Goal: Task Accomplishment & Management: Complete application form

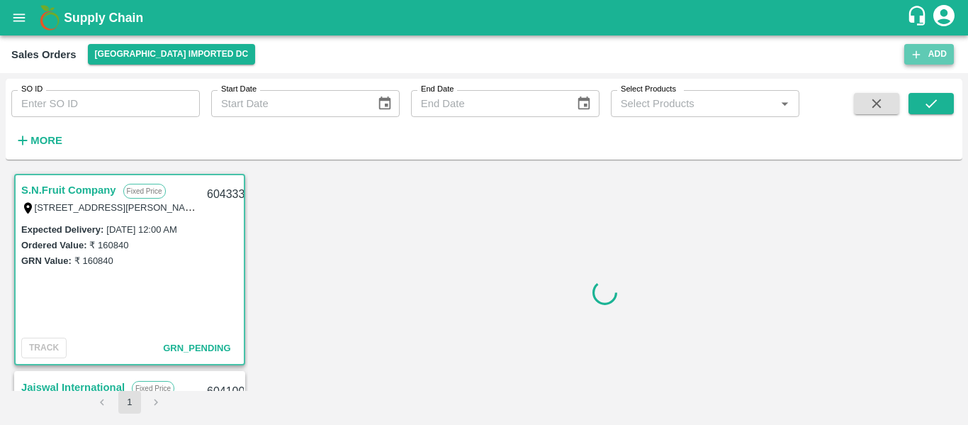
click at [932, 55] on button "Add" at bounding box center [930, 54] width 50 height 21
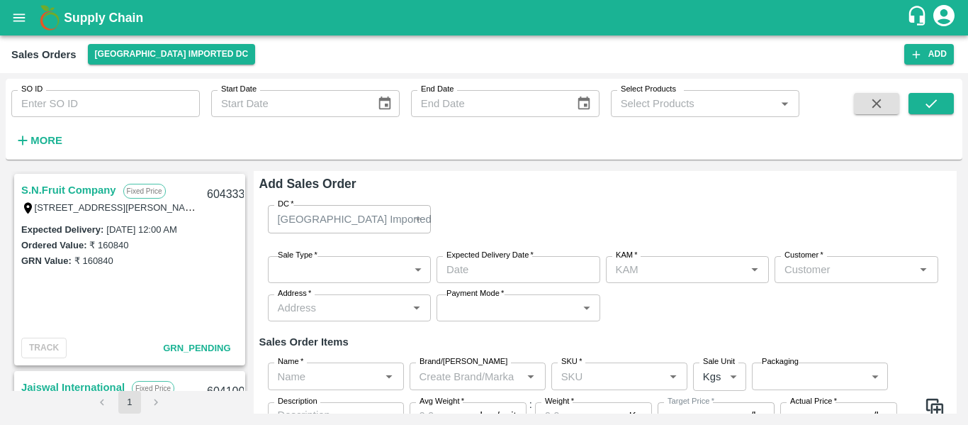
type input "[PERSON_NAME]"
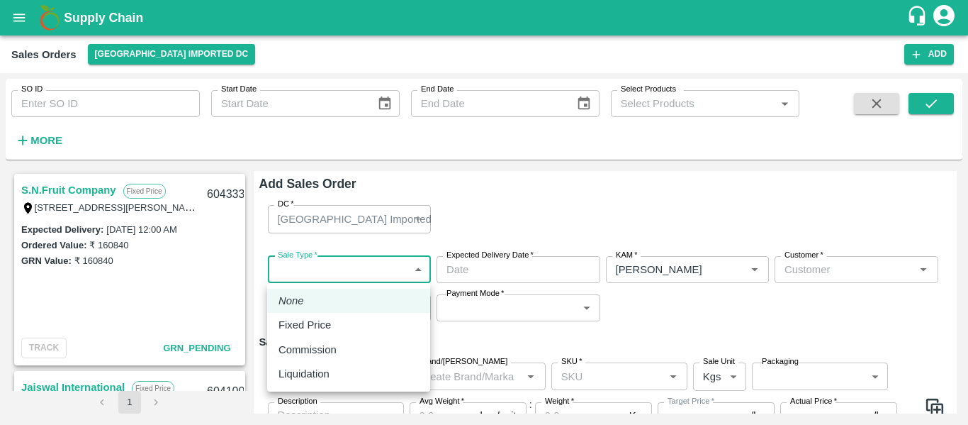
click at [338, 262] on body "Supply Chain Sales Orders [GEOGRAPHIC_DATA] Imported [GEOGRAPHIC_DATA] Add SO I…" at bounding box center [484, 212] width 968 height 425
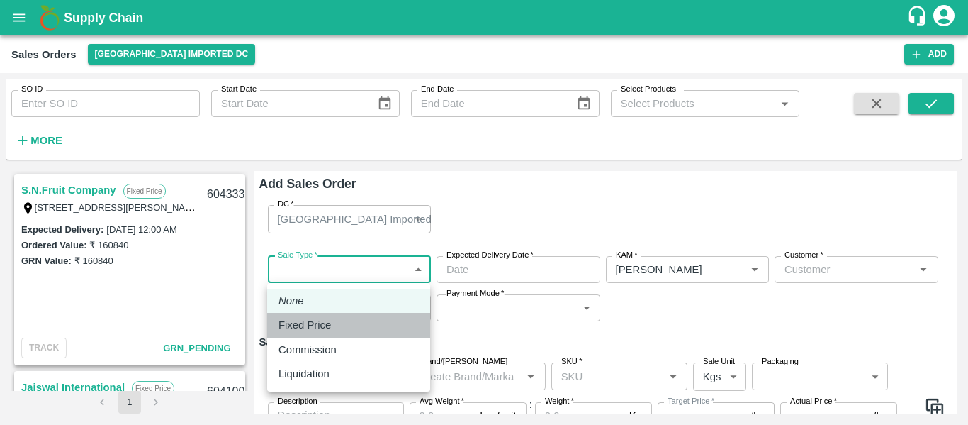
click at [313, 319] on p "Fixed Price" at bounding box center [305, 325] width 52 height 16
type input "1"
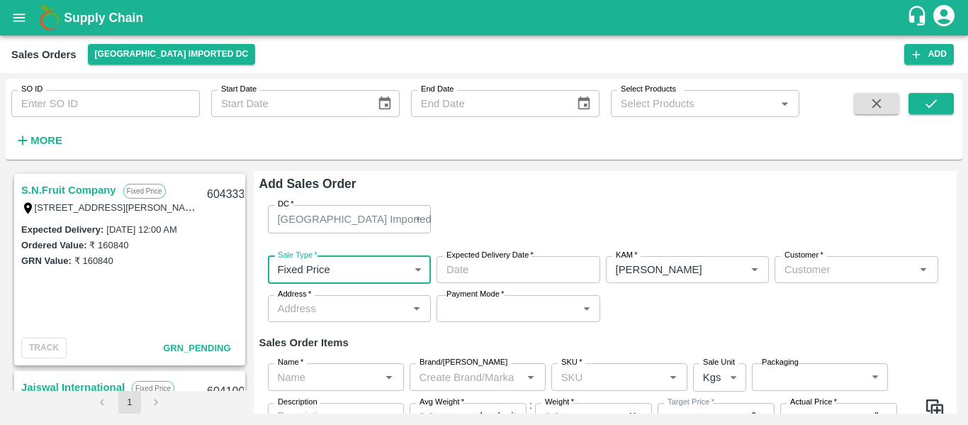
type input "DD/MM/YYYY hh:mm aa"
click at [505, 267] on input "DD/MM/YYYY hh:mm aa" at bounding box center [514, 269] width 154 height 27
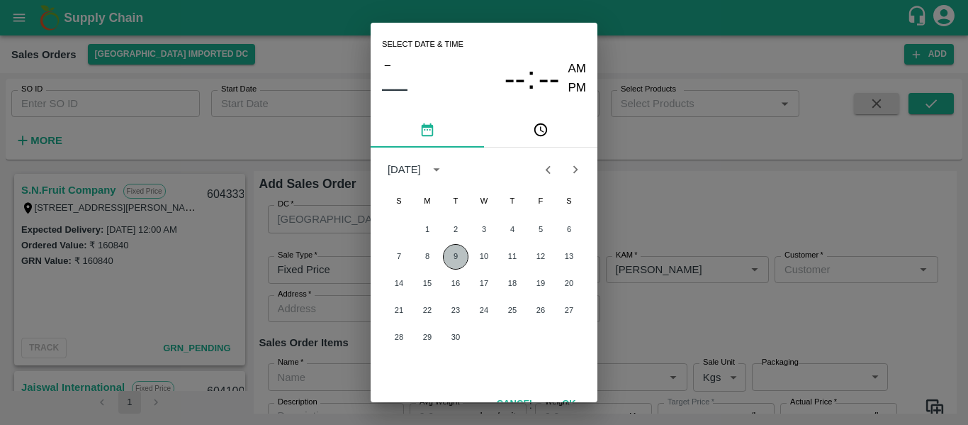
click at [456, 250] on button "9" at bounding box center [456, 257] width 26 height 26
type input "[DATE] 12:00 AM"
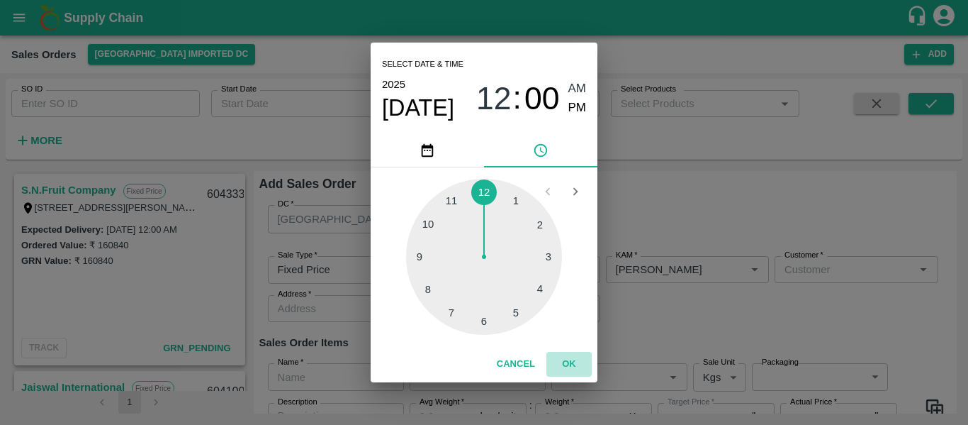
click at [569, 361] on button "OK" at bounding box center [569, 364] width 45 height 25
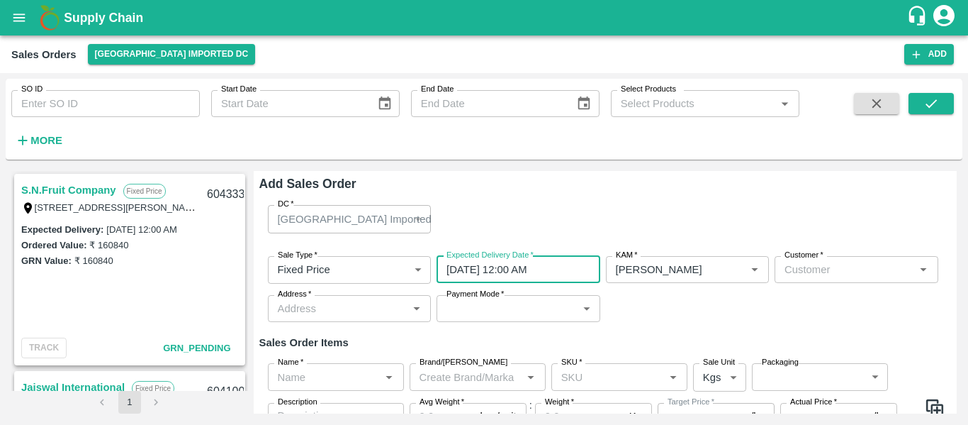
click at [818, 267] on input "Customer   *" at bounding box center [845, 269] width 132 height 18
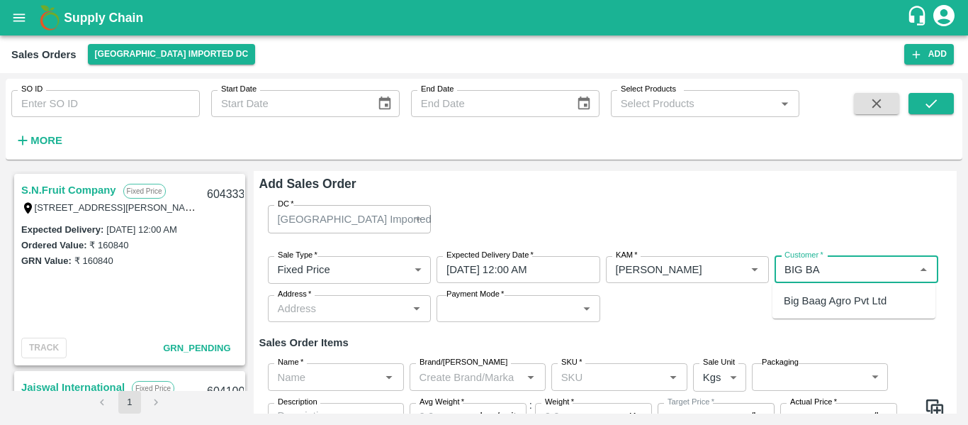
click at [826, 296] on p "Big Baag Agro Pvt Ltd" at bounding box center [835, 301] width 103 height 16
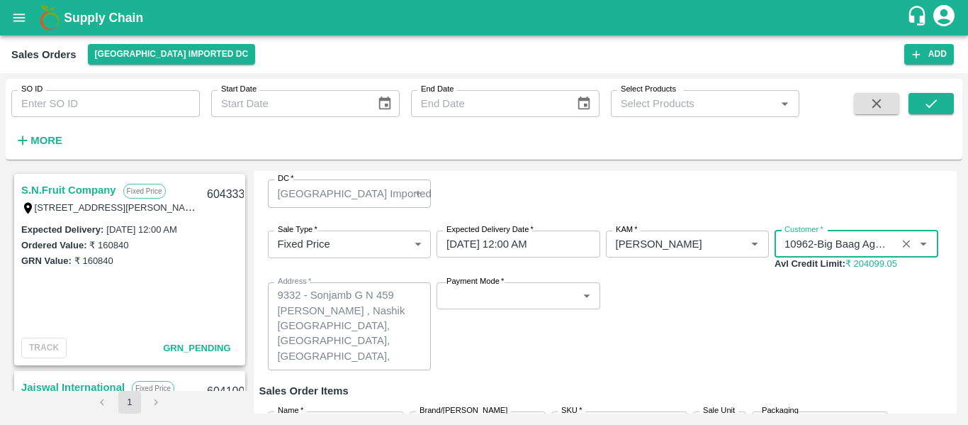
scroll to position [26, 0]
type input "10962-Big Baag Agro Pvt Ltd"
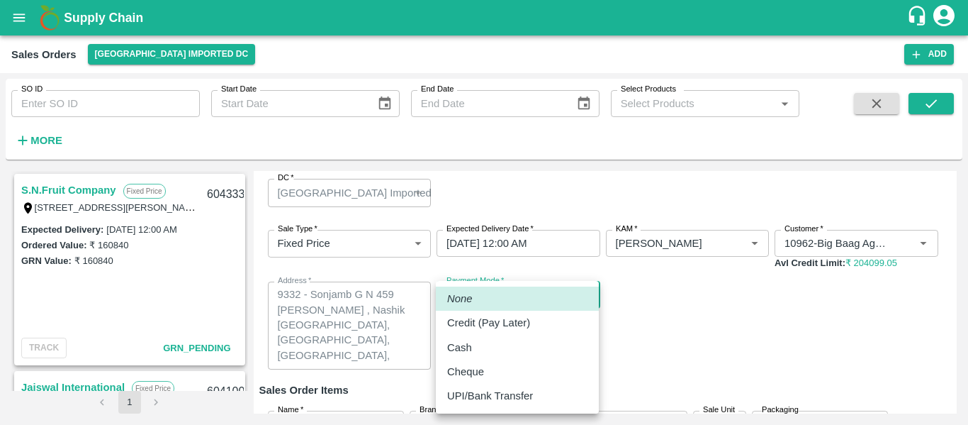
click at [485, 300] on body "Supply Chain Sales Orders [GEOGRAPHIC_DATA] Imported [GEOGRAPHIC_DATA] Add SO I…" at bounding box center [484, 212] width 968 height 425
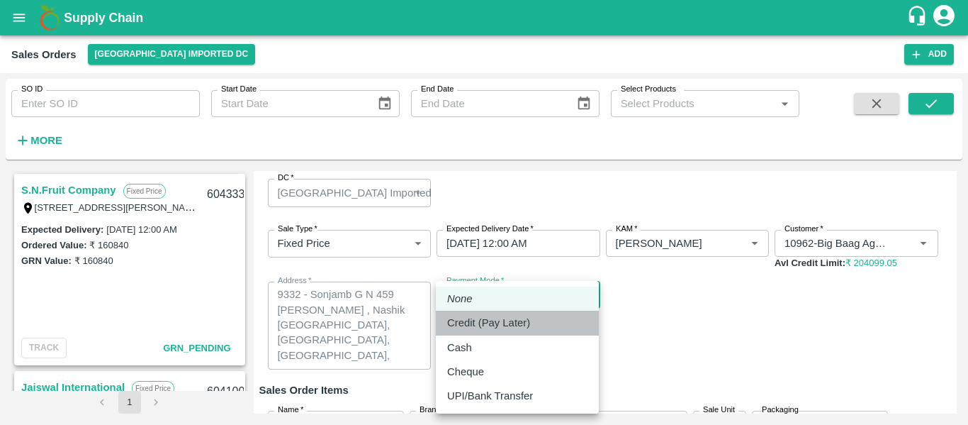
click at [488, 321] on p "Credit (Pay Later)" at bounding box center [488, 323] width 83 height 16
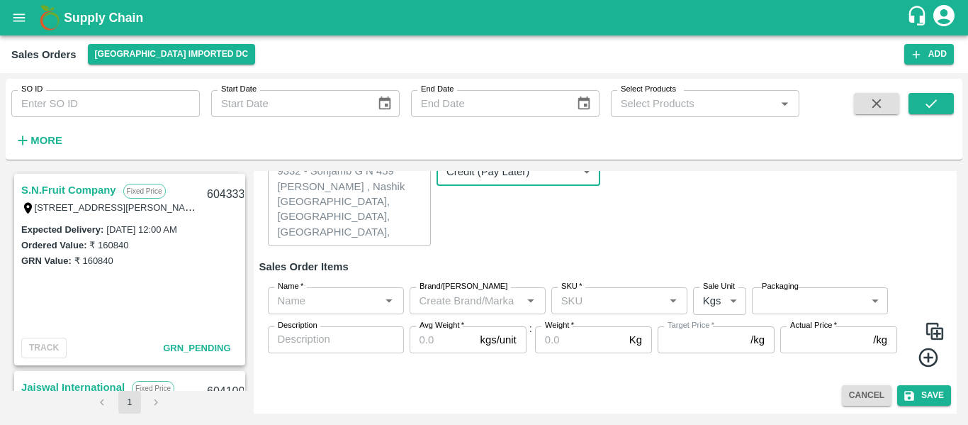
scroll to position [150, 0]
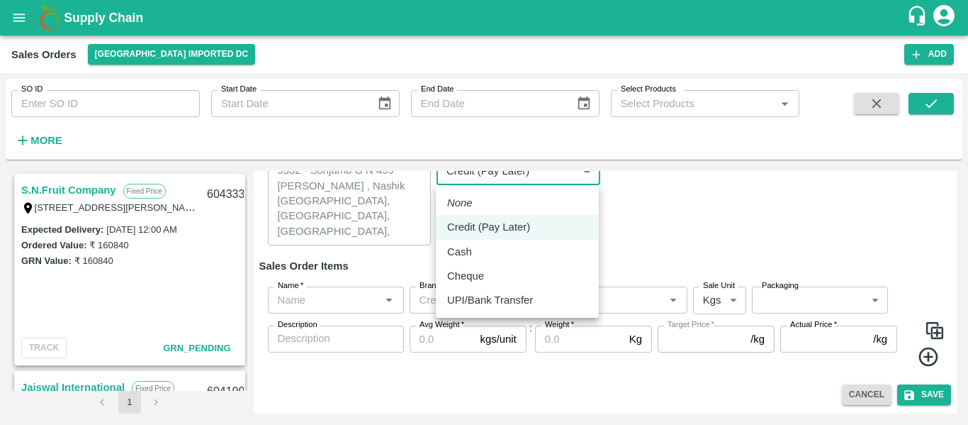
click at [481, 178] on body "Supply Chain Sales Orders [GEOGRAPHIC_DATA] Imported [GEOGRAPHIC_DATA] Add SO I…" at bounding box center [484, 212] width 968 height 425
click at [491, 294] on p "UPI/Bank Transfer" at bounding box center [490, 300] width 86 height 16
type input "Direct Transfer"
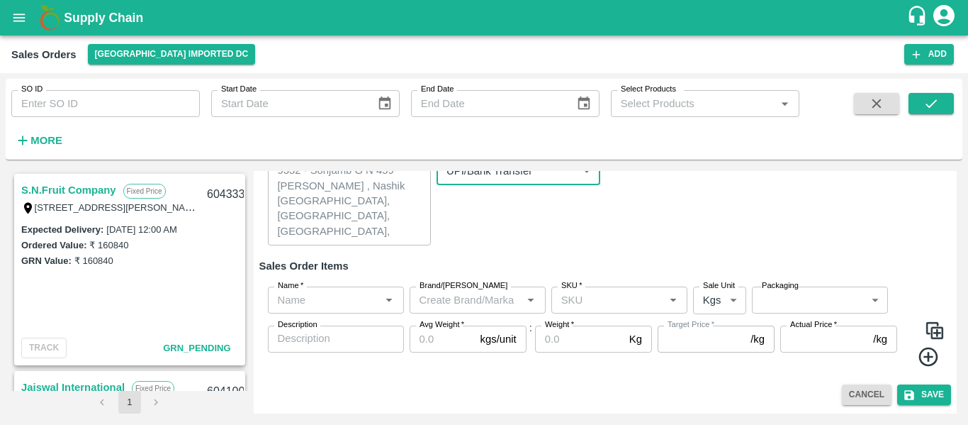
scroll to position [136, 0]
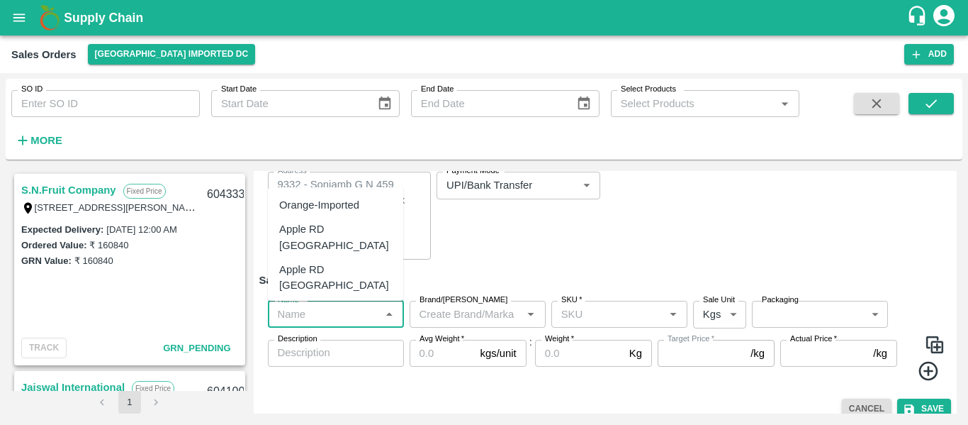
click at [329, 321] on input "Name   *" at bounding box center [324, 314] width 104 height 18
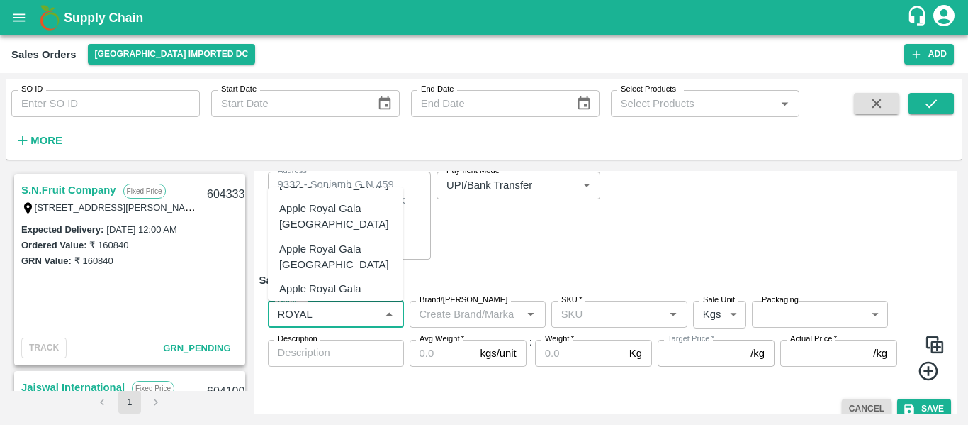
scroll to position [73, 0]
click at [337, 245] on div "Apple Royal Gala [GEOGRAPHIC_DATA]" at bounding box center [335, 261] width 113 height 32
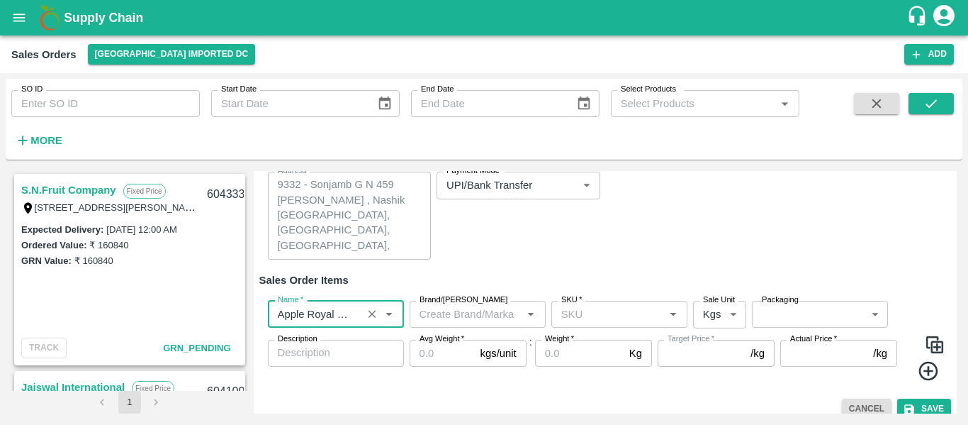
type input "Apple Royal Gala [GEOGRAPHIC_DATA]"
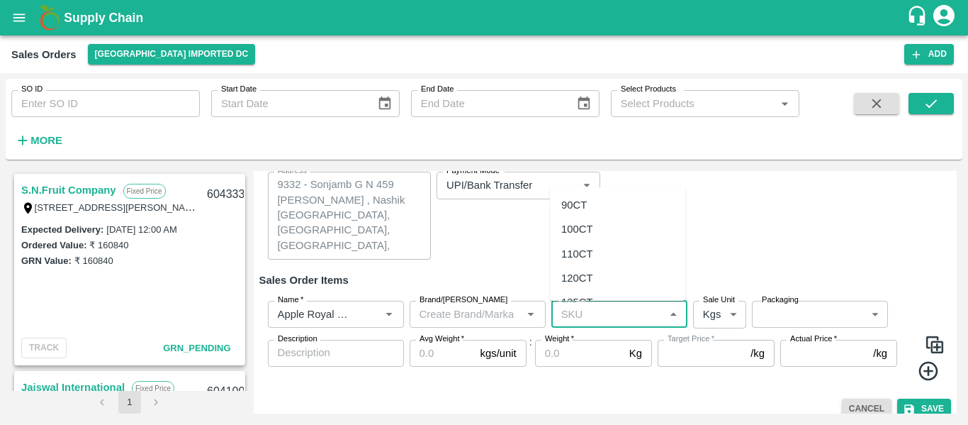
click at [576, 315] on input "SKU   *" at bounding box center [608, 314] width 104 height 18
click at [591, 352] on div "100CT" at bounding box center [578, 345] width 32 height 16
type input "100CT"
type input "NA"
type input "100CT"
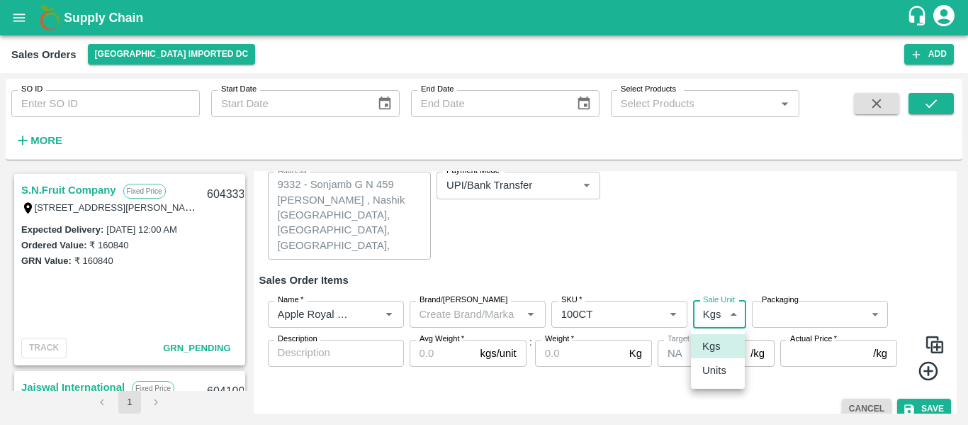
click at [715, 315] on body "Supply Chain Sales Orders [GEOGRAPHIC_DATA] Imported [GEOGRAPHIC_DATA] Add SO I…" at bounding box center [484, 212] width 968 height 425
click at [716, 364] on p "Units" at bounding box center [715, 370] width 24 height 16
type input "2"
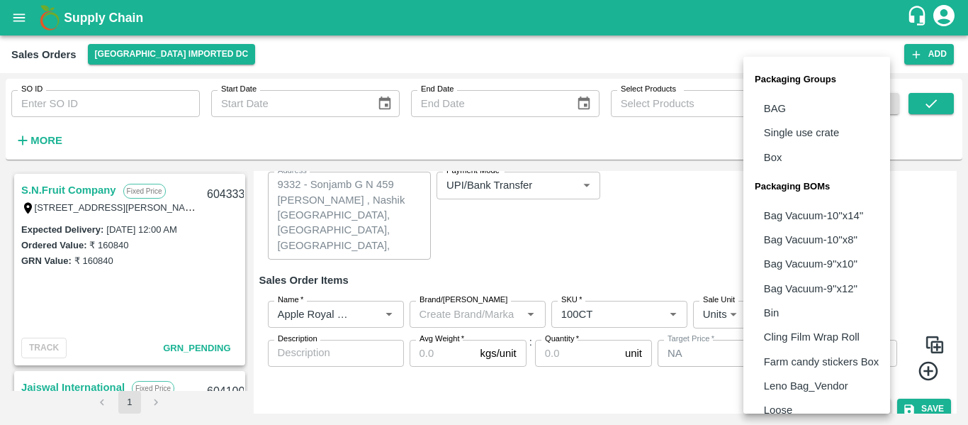
click at [773, 320] on body "Supply Chain Sales Orders [GEOGRAPHIC_DATA] Imported [GEOGRAPHIC_DATA] Add SO I…" at bounding box center [484, 212] width 968 height 425
click at [774, 160] on p "Box" at bounding box center [773, 158] width 18 height 16
type input "GRP/1"
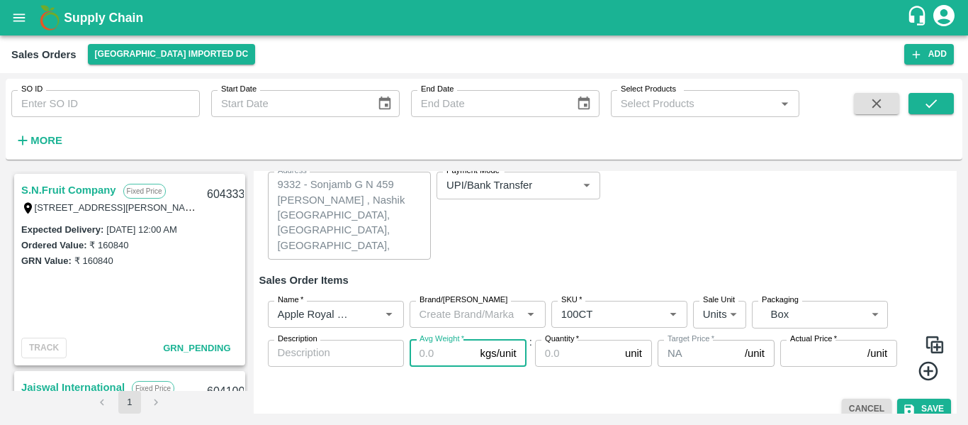
click at [435, 355] on input "Avg Weight   *" at bounding box center [442, 353] width 65 height 27
type input "5"
type input "18"
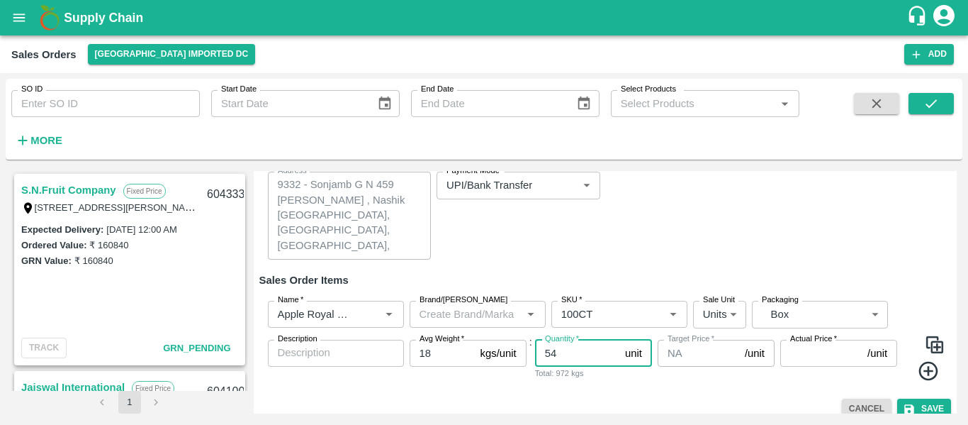
type input "54"
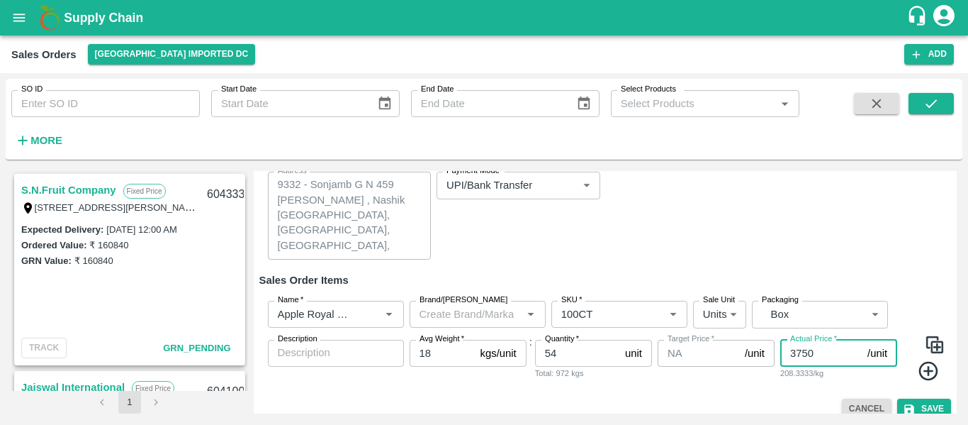
scroll to position [150, 0]
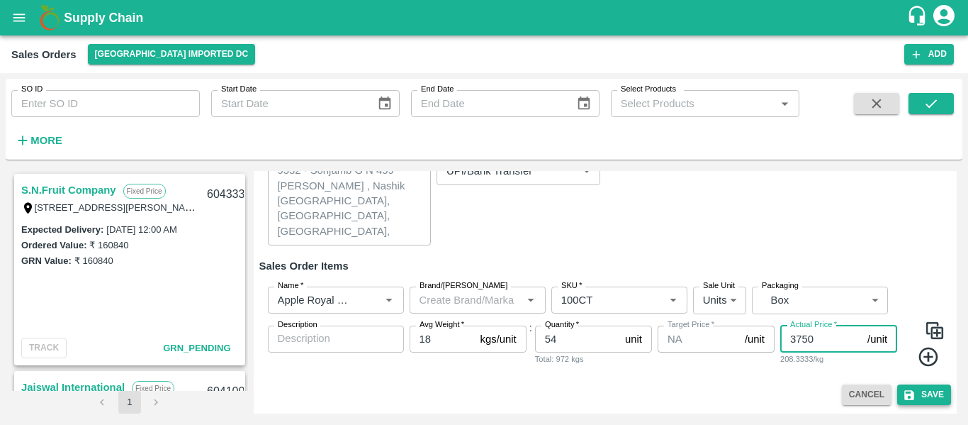
type input "3750"
click at [918, 396] on button "Save" at bounding box center [925, 394] width 54 height 21
